Goal: Find specific page/section: Find specific page/section

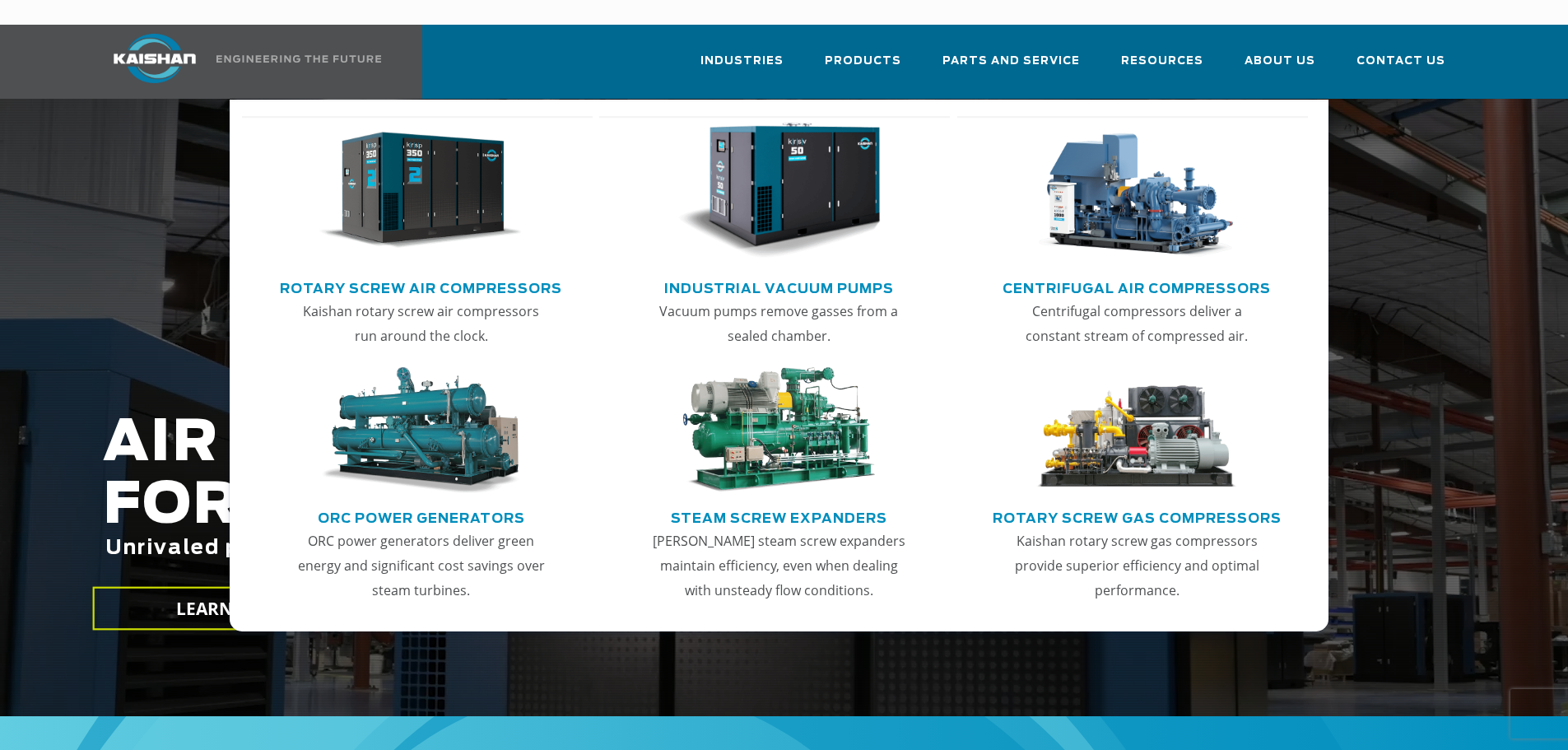
click at [490, 274] on link "Rotary Screw Air Compressors" at bounding box center [421, 286] width 283 height 24
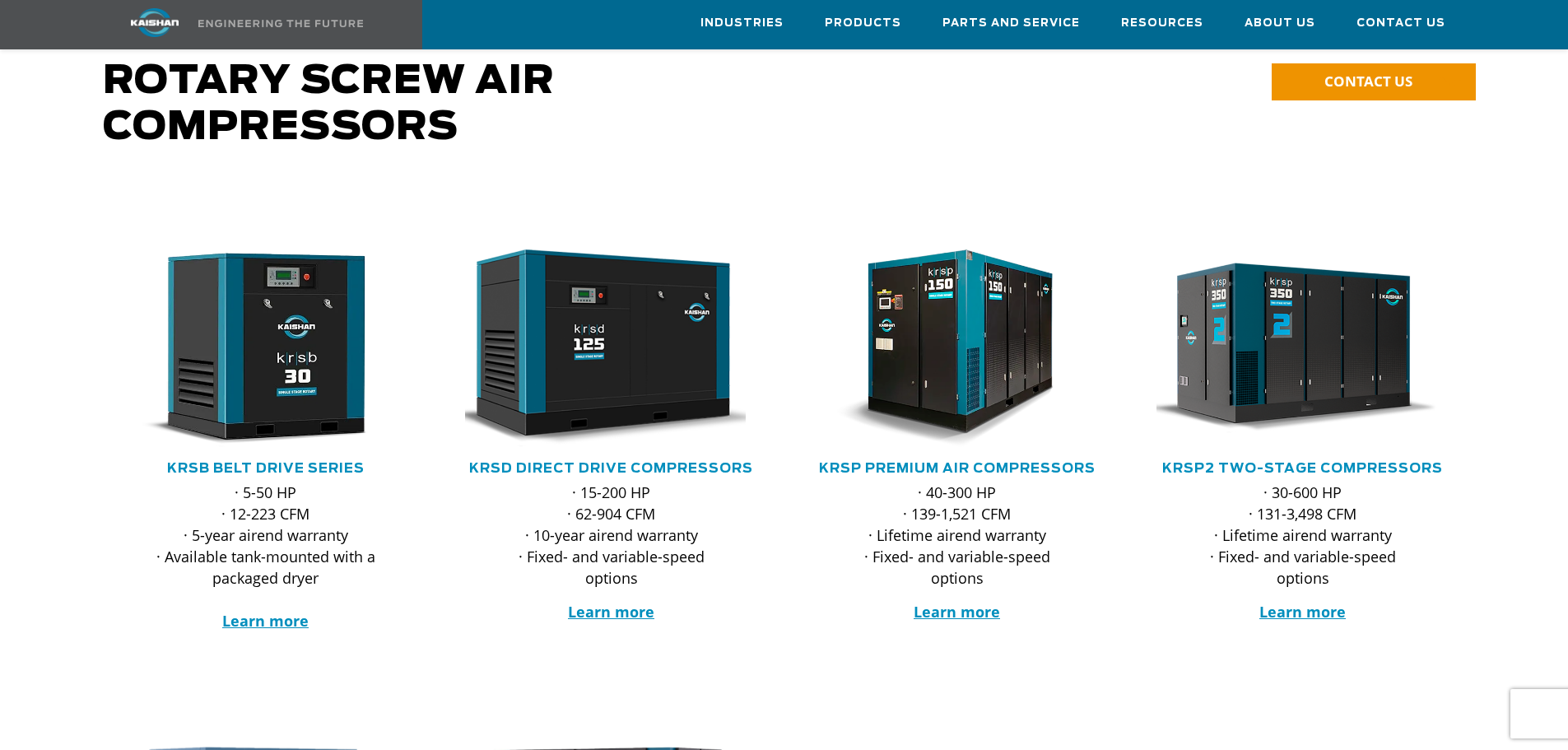
scroll to position [164, 0]
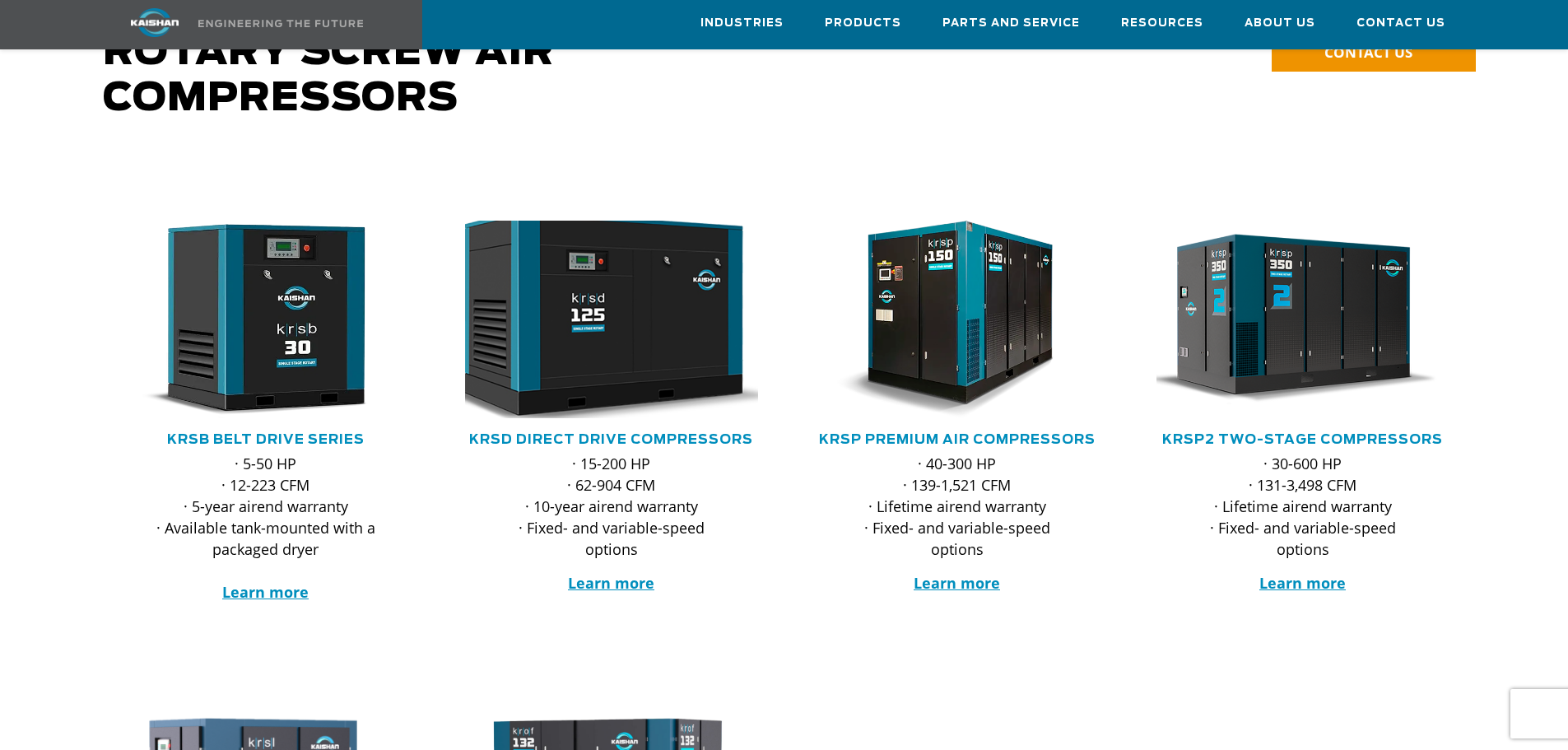
click at [631, 319] on img at bounding box center [599, 319] width 323 height 217
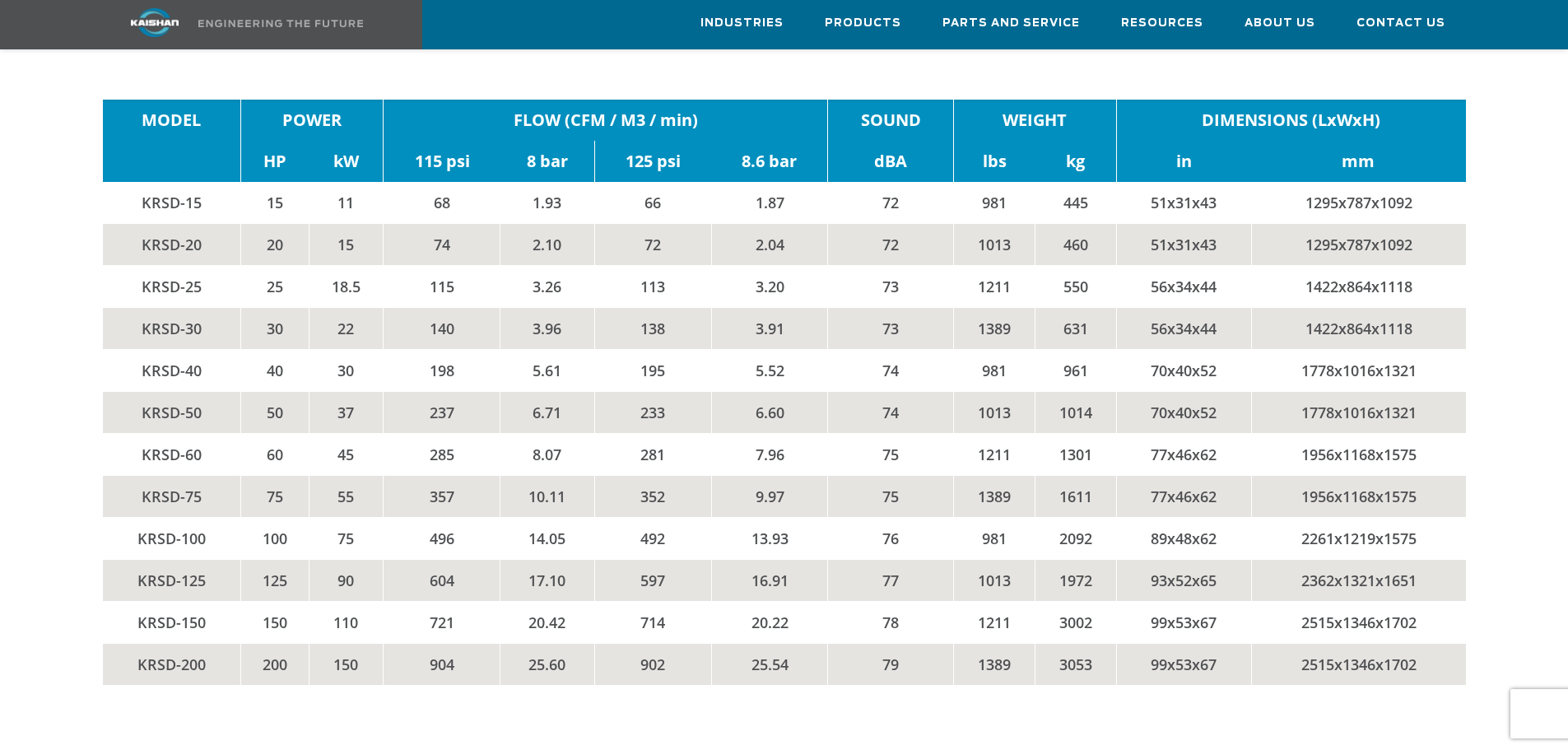
scroll to position [2799, 0]
